Goal: Find specific page/section: Find specific page/section

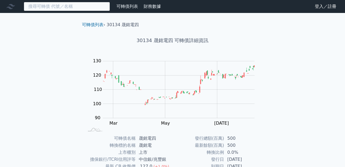
click at [76, 8] on input at bounding box center [67, 6] width 86 height 9
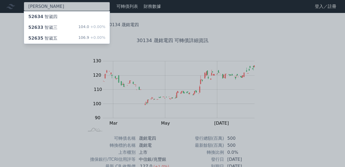
type input "[PERSON_NAME]"
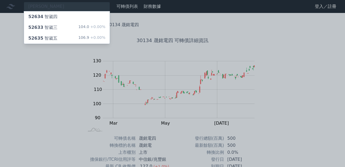
click at [57, 37] on div "52635 智崴五 106.9 +0.00%" at bounding box center [67, 38] width 86 height 11
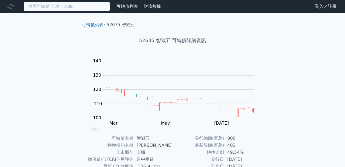
click at [63, 8] on input at bounding box center [67, 6] width 86 height 9
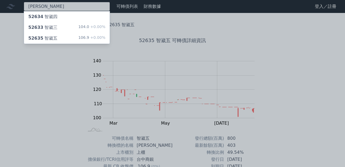
type input "[PERSON_NAME]"
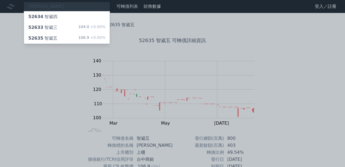
click at [52, 26] on div "52633 [PERSON_NAME]" at bounding box center [42, 27] width 29 height 6
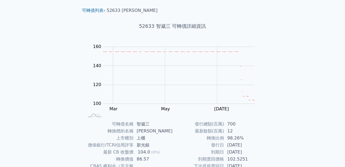
scroll to position [1, 0]
